Goal: Transaction & Acquisition: Obtain resource

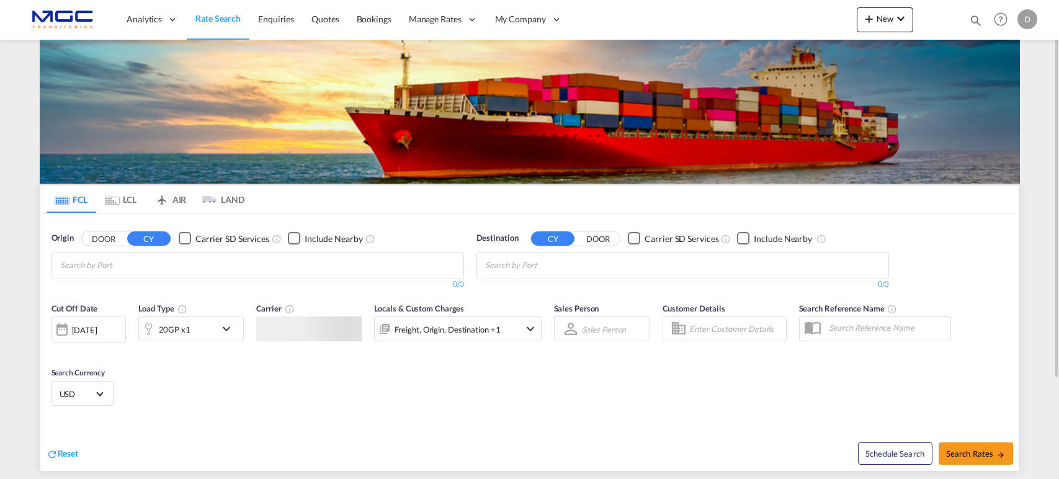
click at [244, 260] on md-chips at bounding box center [257, 265] width 411 height 26
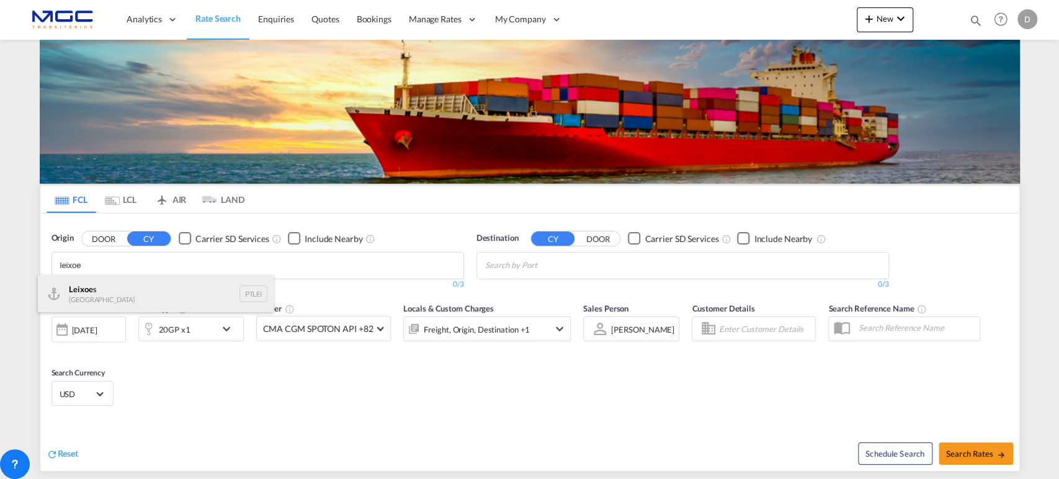
type input "leixoe"
click at [62, 293] on div "Leixoe s Portugal PTLEI" at bounding box center [156, 293] width 236 height 37
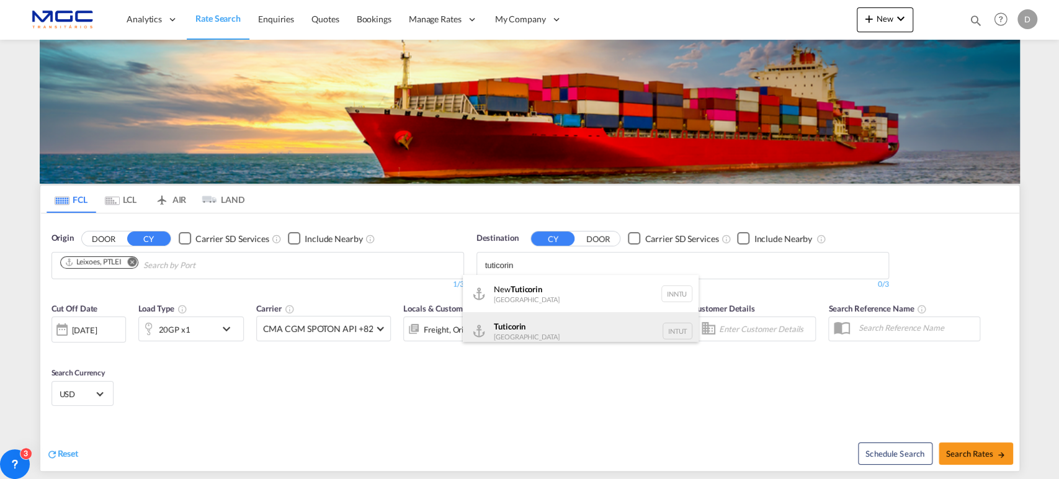
type input "tuticorin"
click at [578, 337] on div "Tuticorin [GEOGRAPHIC_DATA] INTUT" at bounding box center [581, 330] width 236 height 37
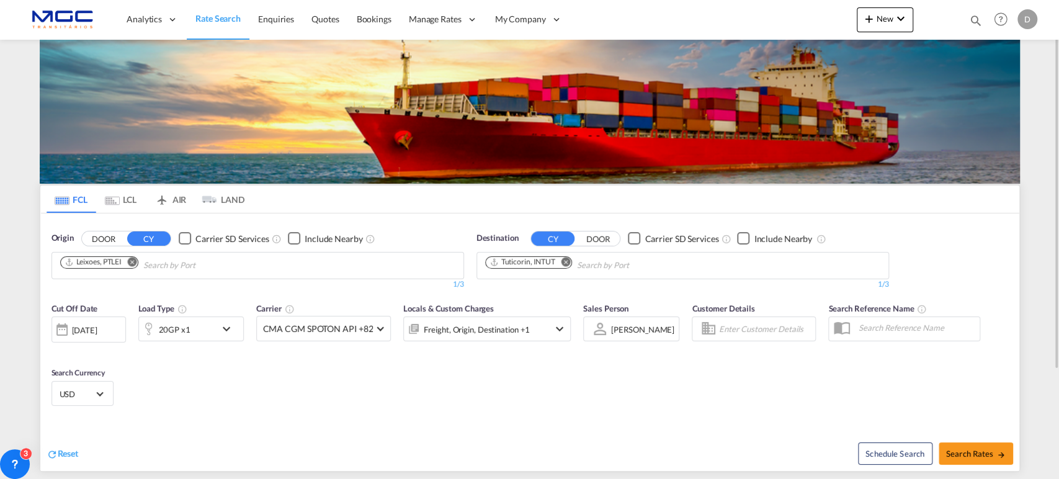
click at [226, 326] on md-icon "icon-chevron-down" at bounding box center [229, 328] width 21 height 15
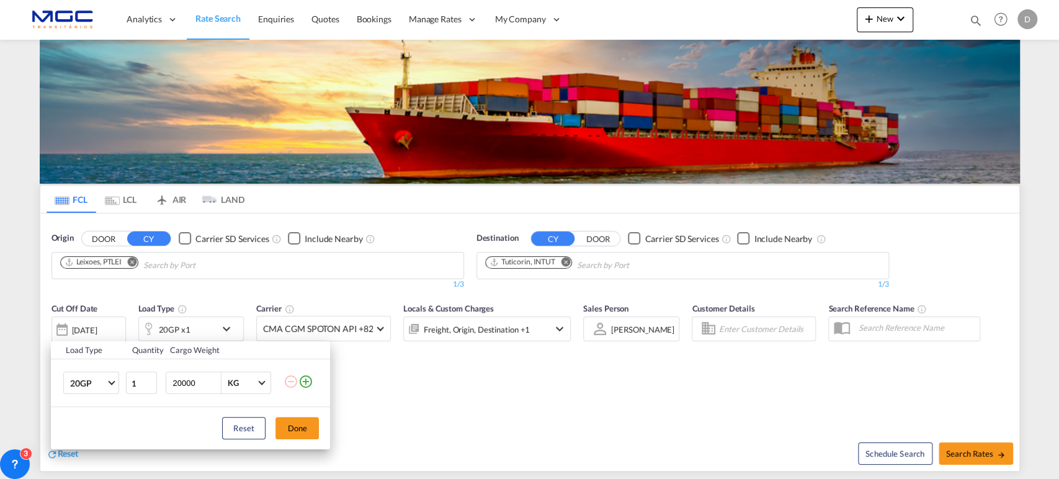
click at [306, 380] on md-icon "icon-plus-circle-outline" at bounding box center [305, 381] width 15 height 15
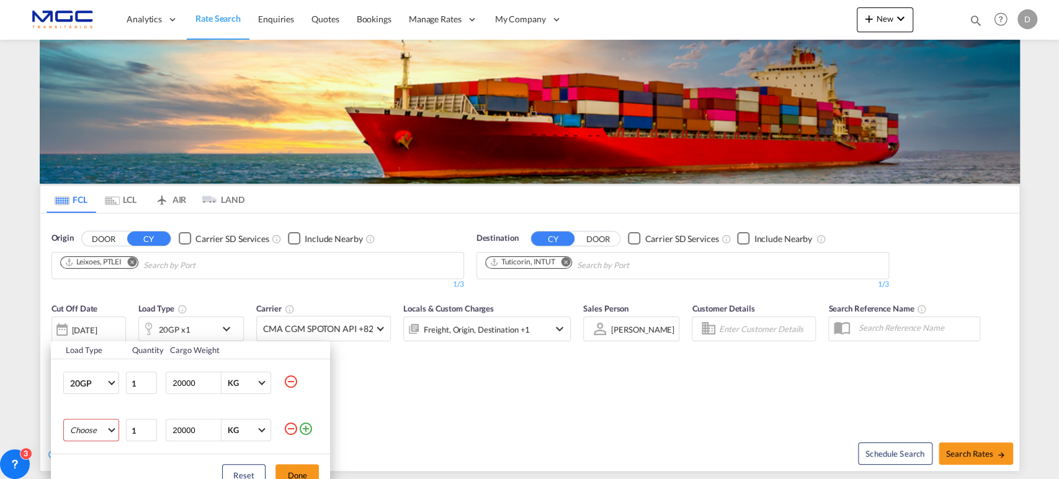
click at [102, 435] on md-select "Choose 20GP 40GP 40HC 45HC 20RE 40RE 40HR 20OT 40OT 20FR 40FR 40NR 20NR 45S 20T…" at bounding box center [91, 430] width 56 height 22
click at [96, 392] on md-option "40HC" at bounding box center [102, 389] width 84 height 30
click at [303, 465] on button "Done" at bounding box center [296, 475] width 43 height 22
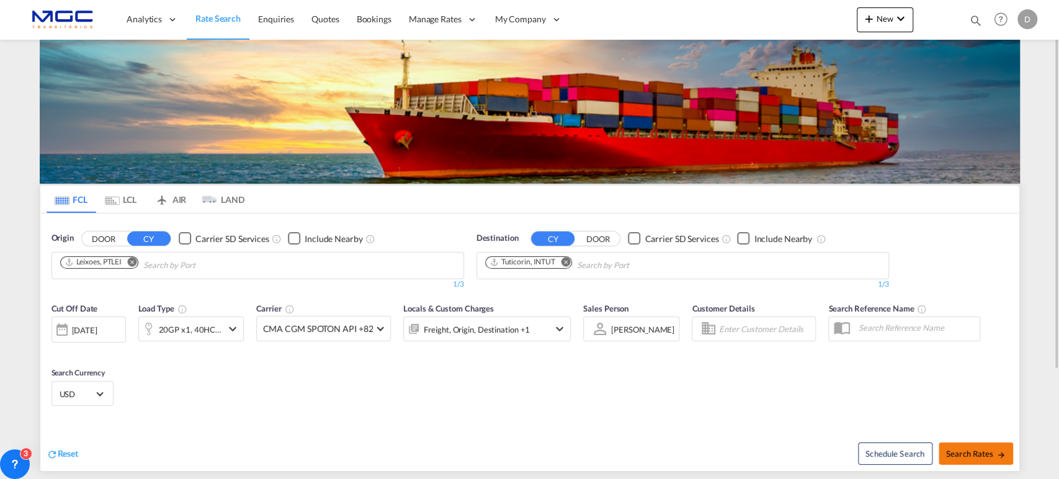
click at [970, 449] on span "Search Rates" at bounding box center [976, 453] width 60 height 10
type input "PTLEI to INTUT / [DATE]"
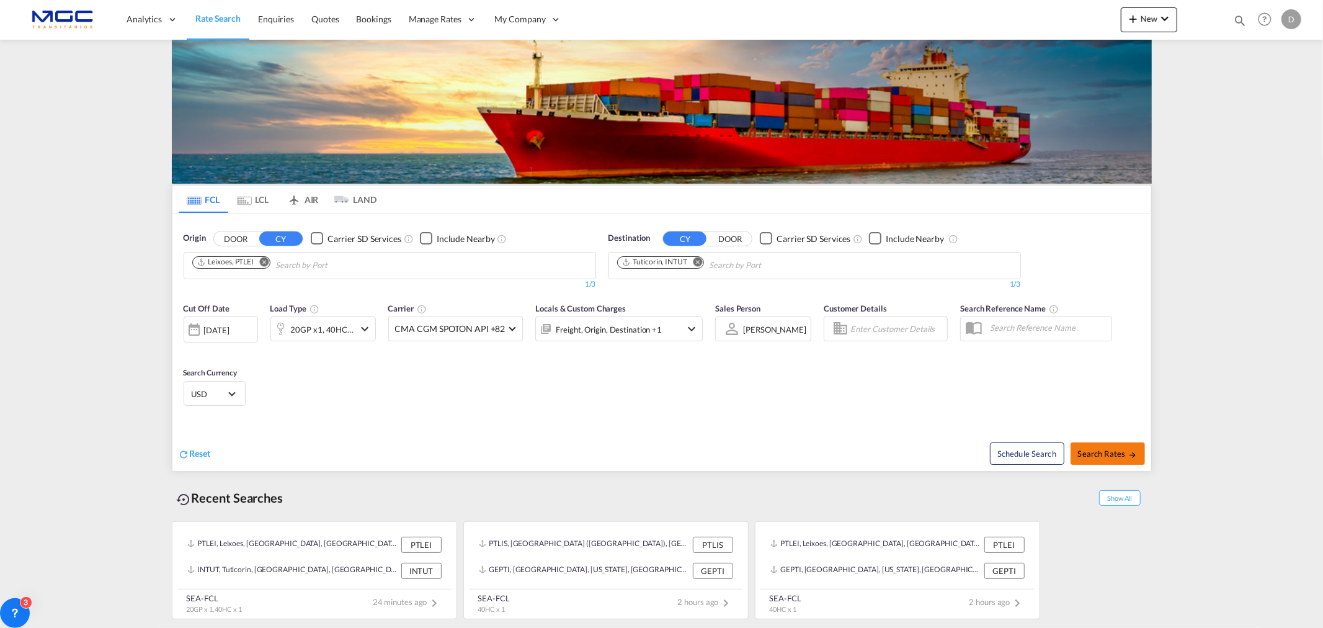
click at [1114, 456] on span "Search Rates" at bounding box center [1108, 453] width 60 height 10
type input "PTLEI to INTUT / [DATE]"
